Goal: Check status: Check status

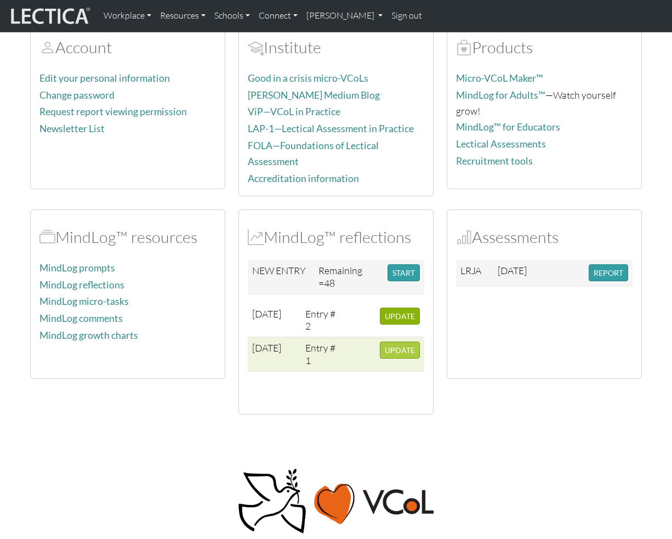
scroll to position [133, 0]
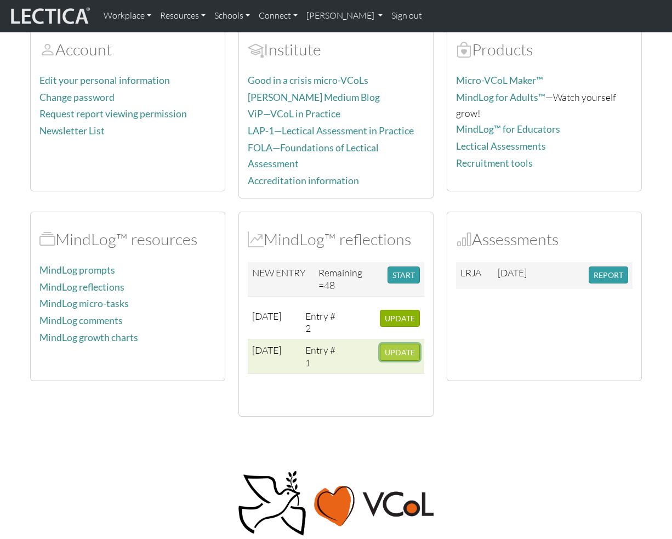
click at [403, 348] on span "UPDATE" at bounding box center [400, 352] width 30 height 9
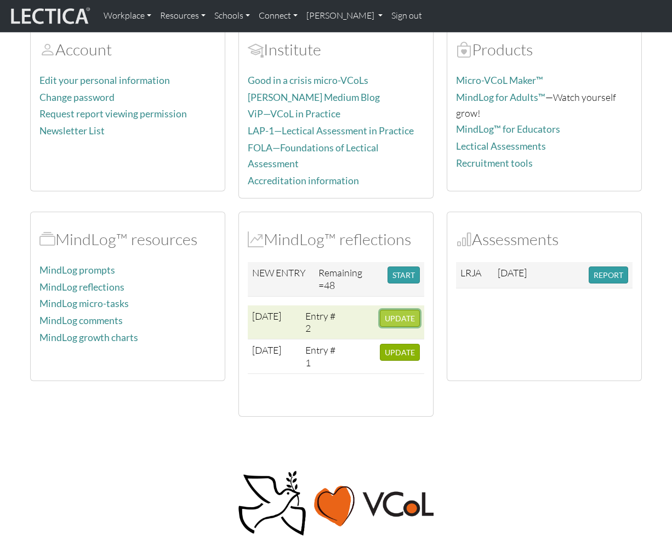
click at [405, 318] on span "UPDATE" at bounding box center [400, 318] width 30 height 9
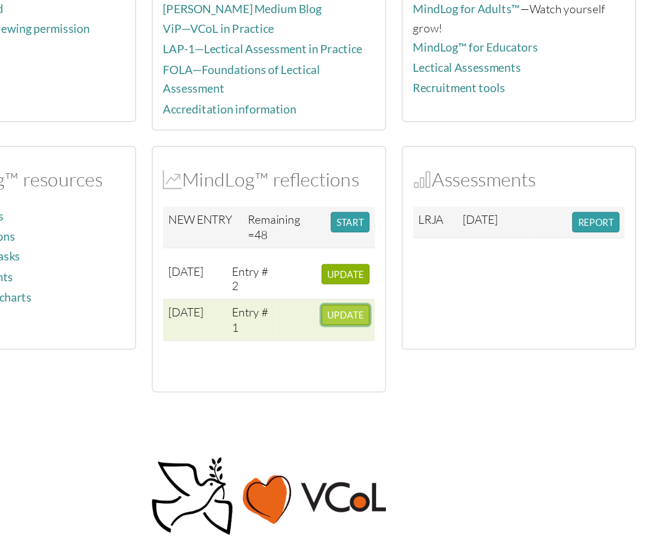
click at [405, 350] on span "UPDATE" at bounding box center [400, 352] width 30 height 9
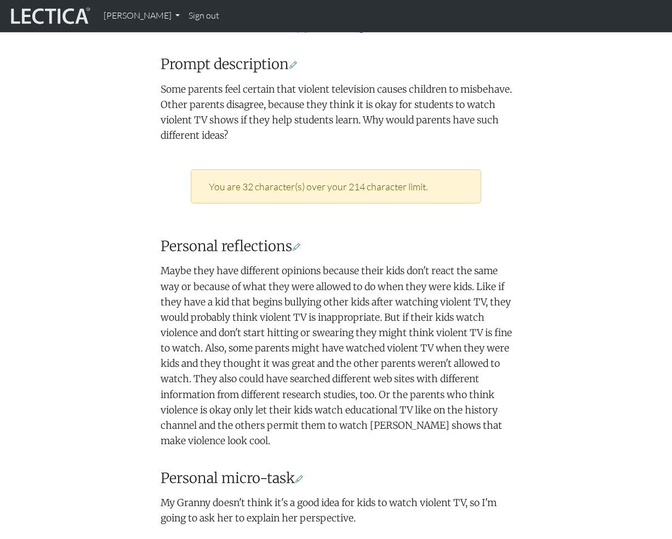
scroll to position [373, 0]
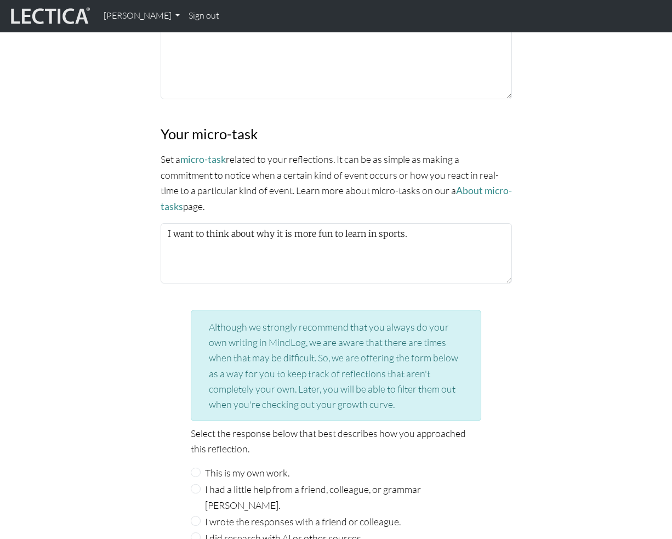
scroll to position [1100, 0]
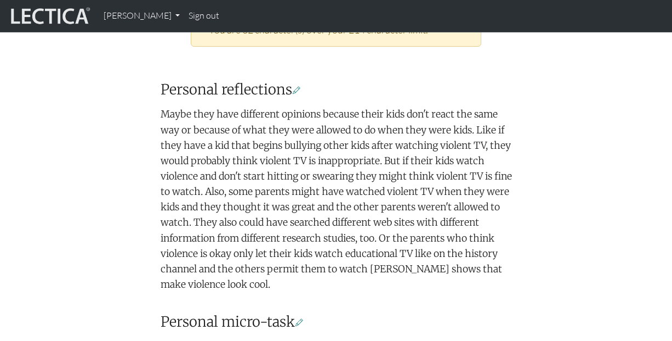
scroll to position [535, 0]
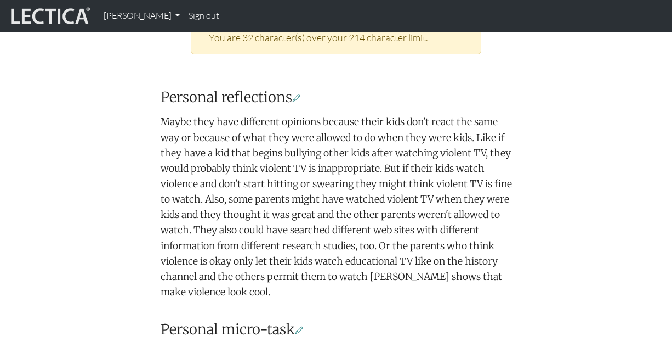
scroll to position [527, 0]
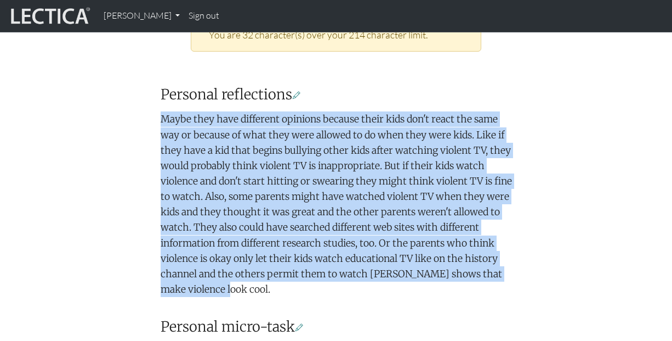
drag, startPoint x: 250, startPoint y: 288, endPoint x: 162, endPoint y: 124, distance: 186.7
click at [162, 124] on p "Maybe they have different opinions because their kids don't react the same way …" at bounding box center [337, 203] width 352 height 185
copy p "Maybe they have different opinions because their kids don't react the same way …"
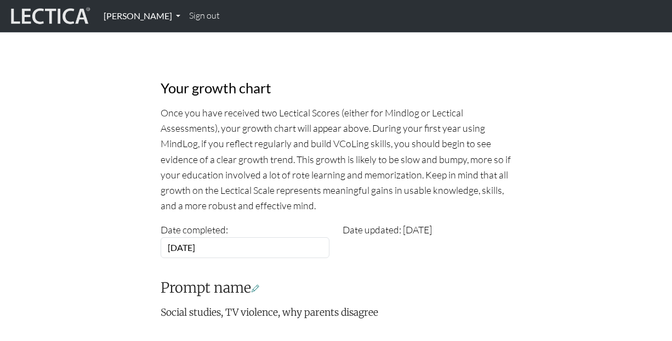
scroll to position [0, 0]
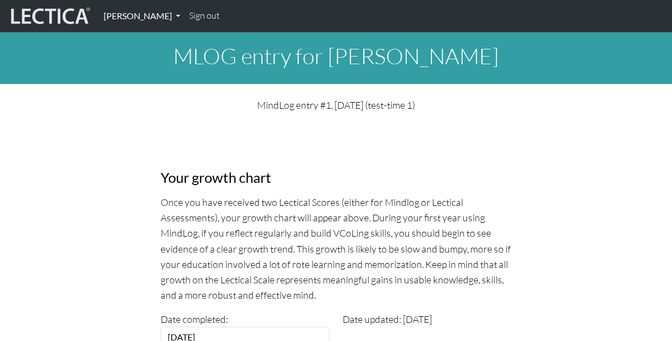
click at [148, 19] on link "[PERSON_NAME]" at bounding box center [142, 15] width 86 height 23
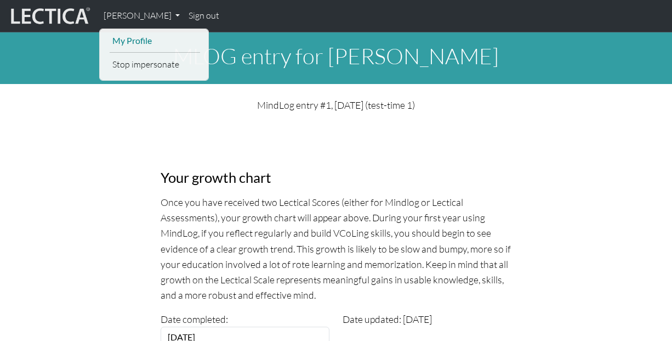
click at [158, 39] on link "My Profile" at bounding box center [155, 40] width 90 height 15
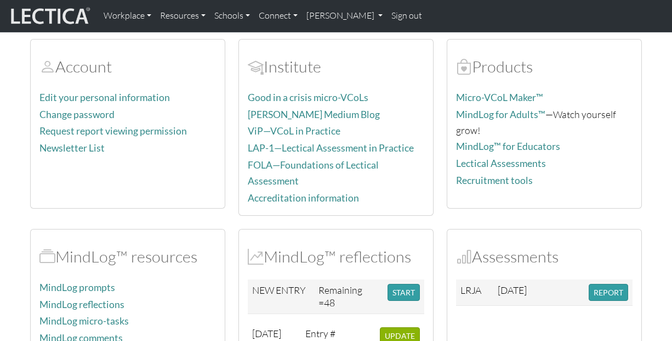
scroll to position [246, 0]
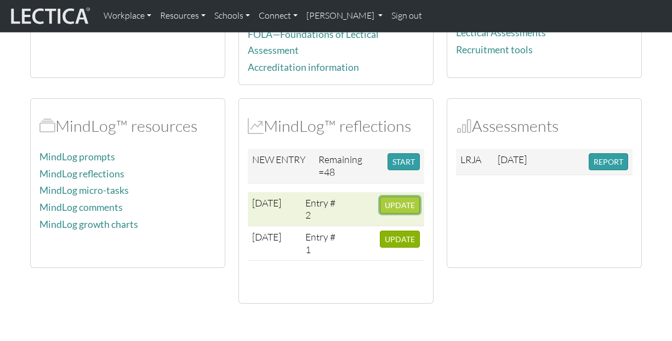
click at [399, 205] on span "UPDATE" at bounding box center [400, 204] width 30 height 9
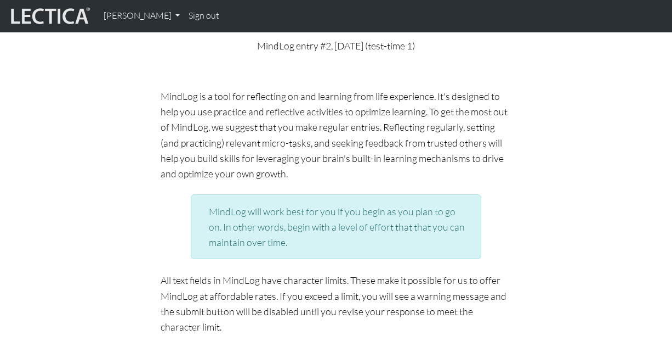
scroll to position [61, 0]
